Goal: Transaction & Acquisition: Download file/media

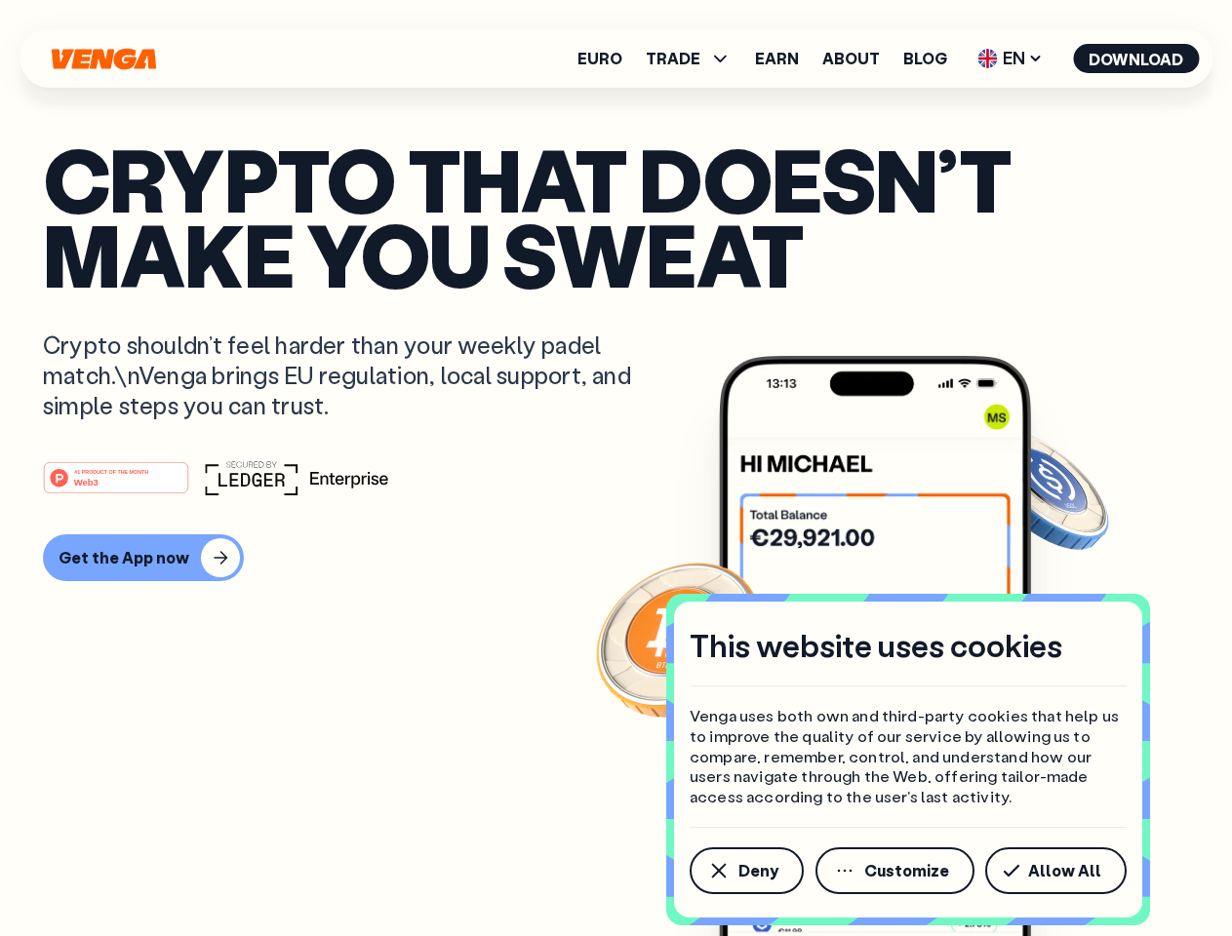
click at [616, 468] on div "#1 PRODUCT OF THE MONTH Web3" at bounding box center [616, 477] width 1146 height 35
click at [745, 871] on span "Deny" at bounding box center [758, 871] width 40 height 16
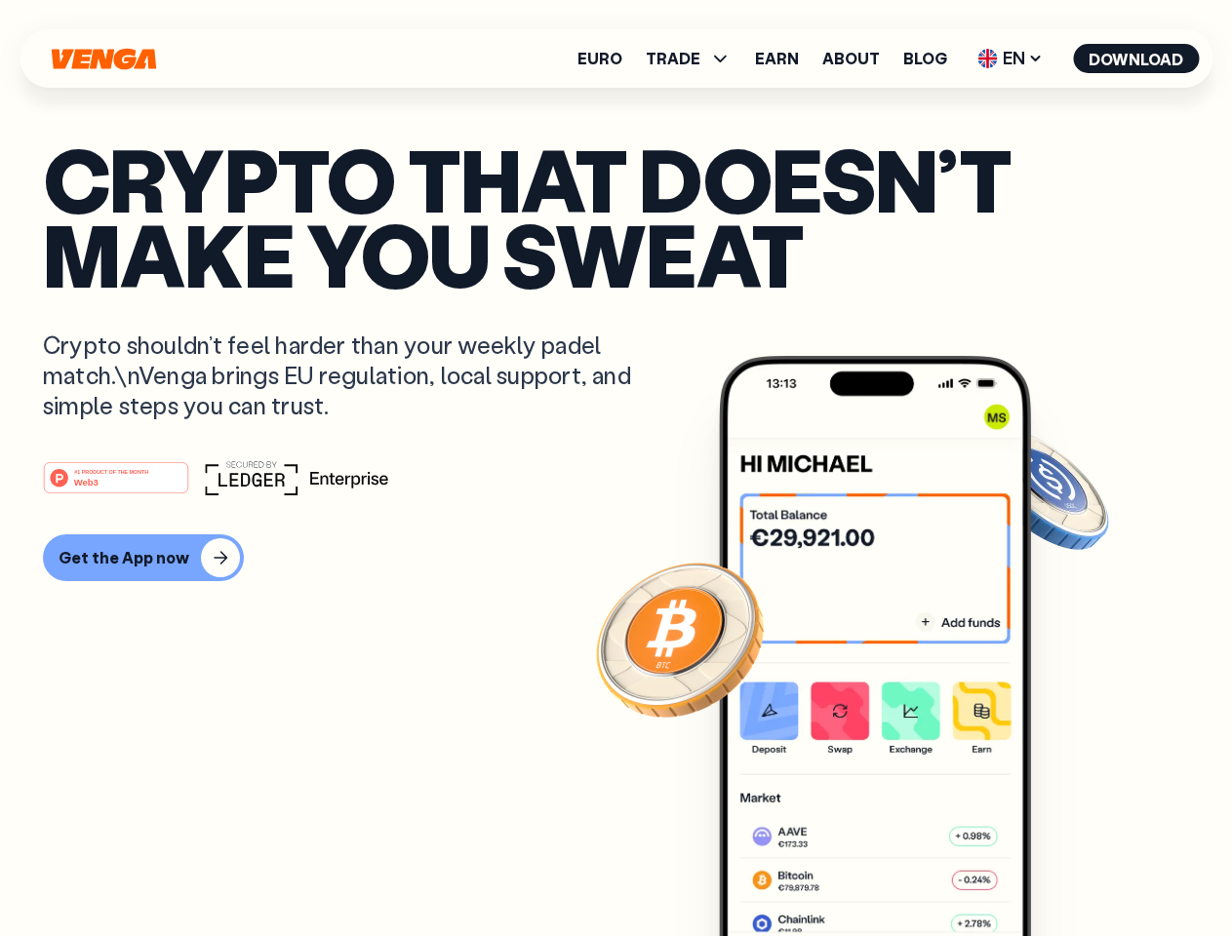
click at [896, 871] on img at bounding box center [875, 683] width 312 height 654
click at [1059, 871] on article "Crypto that doesn’t make you sweat Crypto shouldn’t feel harder than your weekl…" at bounding box center [616, 507] width 1146 height 732
click at [695, 59] on span "TRADE" at bounding box center [673, 59] width 55 height 16
click at [1011, 59] on span "EN" at bounding box center [1010, 58] width 79 height 31
click at [1136, 59] on button "Download" at bounding box center [1136, 58] width 126 height 29
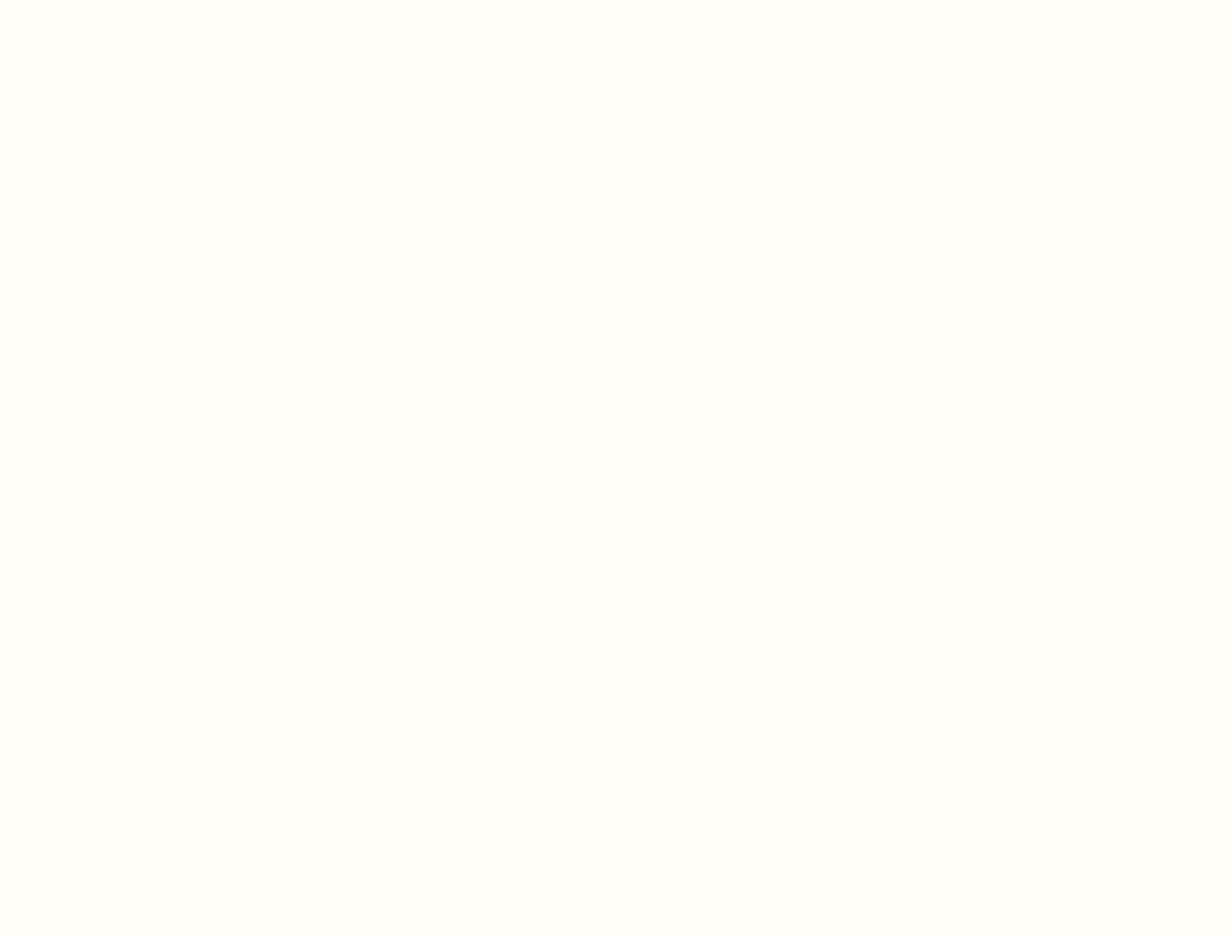
click at [140, 0] on html "This website uses cookies Venga uses both own and third-party cookies that help…" at bounding box center [616, 0] width 1232 height 0
click at [119, 0] on html "This website uses cookies Venga uses both own and third-party cookies that help…" at bounding box center [616, 0] width 1232 height 0
